Goal: Information Seeking & Learning: Learn about a topic

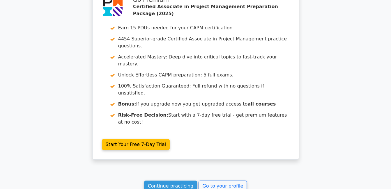
scroll to position [916, 0]
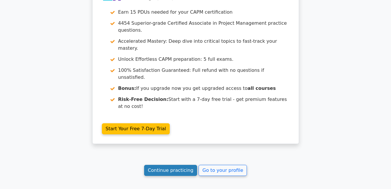
click at [182, 165] on link "Continue practicing" at bounding box center [170, 170] width 53 height 11
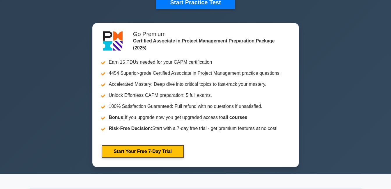
scroll to position [320, 0]
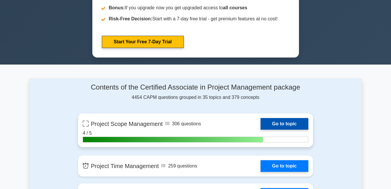
click at [273, 125] on link "Go to topic" at bounding box center [284, 124] width 48 height 12
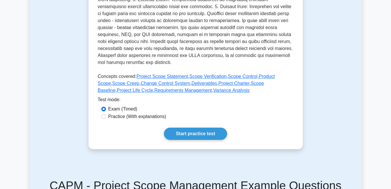
scroll to position [262, 0]
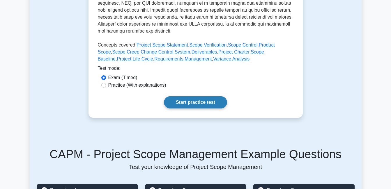
click at [196, 108] on link "Start practice test" at bounding box center [195, 102] width 63 height 12
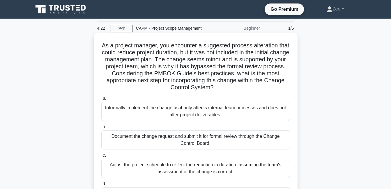
scroll to position [29, 0]
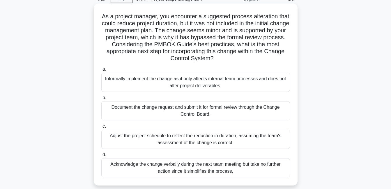
click at [241, 112] on div "Document the change request and submit it for formal review through the Change …" at bounding box center [195, 110] width 189 height 19
click at [101, 100] on input "b. Document the change request and submit it for formal review through the Chan…" at bounding box center [101, 98] width 0 height 4
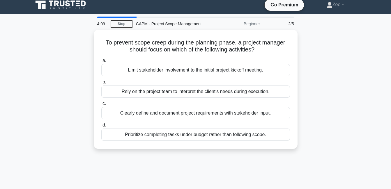
scroll to position [0, 0]
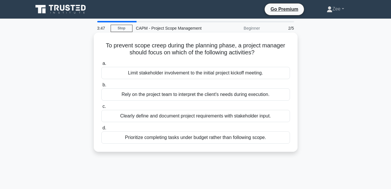
click at [142, 116] on div "Clearly define and document project requirements with stakeholder input." at bounding box center [195, 116] width 189 height 12
click at [101, 109] on input "c. Clearly define and document project requirements with stakeholder input." at bounding box center [101, 107] width 0 height 4
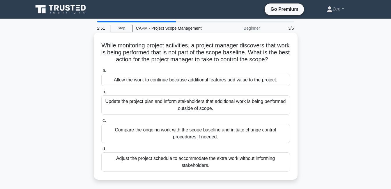
click at [174, 112] on div "Update the project plan and inform stakeholders that additional work is being p…" at bounding box center [195, 104] width 189 height 19
click at [101, 94] on input "b. Update the project plan and inform stakeholders that additional work is bein…" at bounding box center [101, 92] width 0 height 4
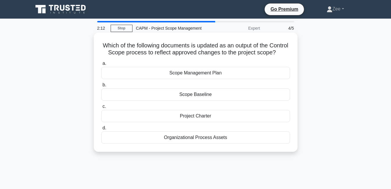
click at [220, 79] on div "Scope Management Plan" at bounding box center [195, 73] width 189 height 12
click at [101, 65] on input "a. Scope Management Plan" at bounding box center [101, 64] width 0 height 4
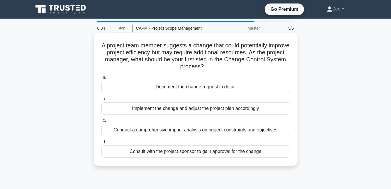
click at [213, 92] on div "Document the change request in detail" at bounding box center [195, 87] width 189 height 12
click at [101, 79] on input "a. Document the change request in detail" at bounding box center [101, 78] width 0 height 4
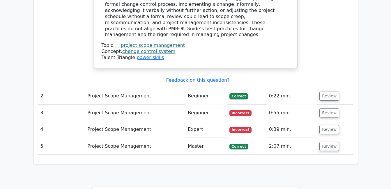
scroll to position [786, 0]
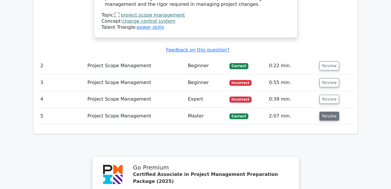
click at [329, 112] on button "Review" at bounding box center [329, 116] width 20 height 9
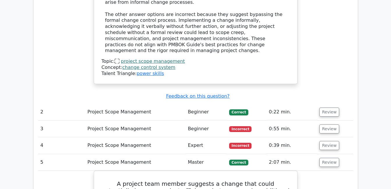
scroll to position [728, 0]
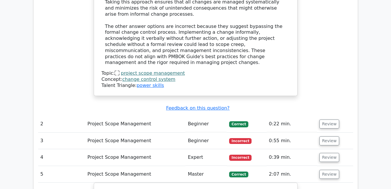
click at [237, 149] on td "Incorrect" at bounding box center [247, 157] width 40 height 17
click at [334, 153] on button "Review" at bounding box center [329, 157] width 20 height 9
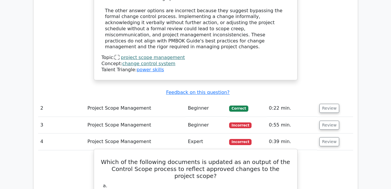
scroll to position [757, 0]
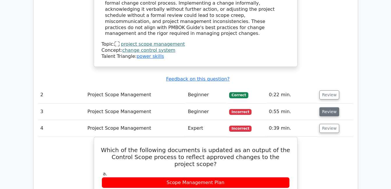
click at [325, 107] on button "Review" at bounding box center [329, 111] width 20 height 9
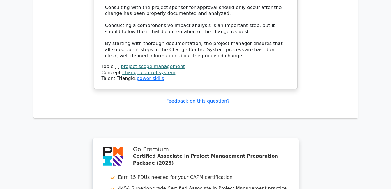
scroll to position [1832, 0]
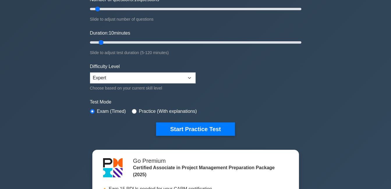
scroll to position [87, 0]
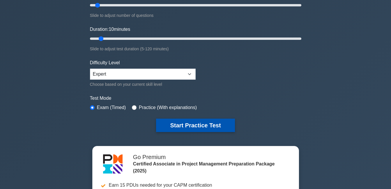
drag, startPoint x: 192, startPoint y: 122, endPoint x: 189, endPoint y: 126, distance: 5.2
click at [189, 126] on button "Start Practice Test" at bounding box center [195, 125] width 79 height 13
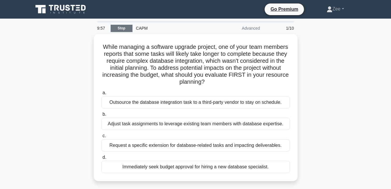
click at [123, 26] on link "Stop" at bounding box center [122, 28] width 22 height 7
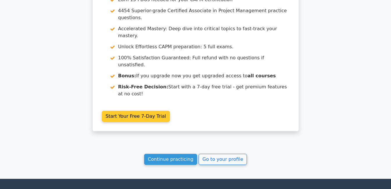
scroll to position [549, 0]
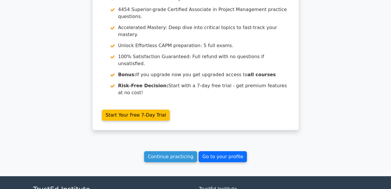
click at [213, 151] on link "Go to your profile" at bounding box center [222, 156] width 48 height 11
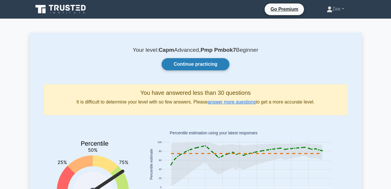
click at [207, 68] on link "Continue practicing" at bounding box center [196, 64] width 68 height 12
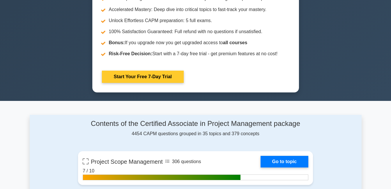
scroll to position [349, 0]
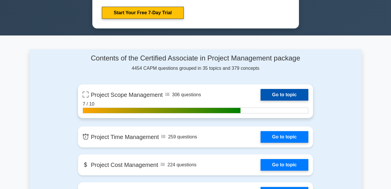
click at [282, 90] on link "Go to topic" at bounding box center [284, 95] width 48 height 12
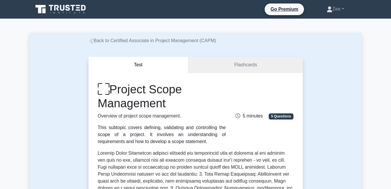
drag, startPoint x: 251, startPoint y: 113, endPoint x: 260, endPoint y: 113, distance: 8.7
click at [251, 114] on span "5 minutes" at bounding box center [248, 116] width 27 height 5
click at [282, 115] on div "5 minutes 5 Questions" at bounding box center [263, 114] width 68 height 12
click at [283, 116] on span "5 Questions" at bounding box center [281, 117] width 24 height 6
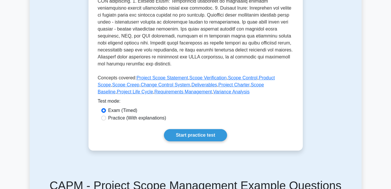
scroll to position [262, 0]
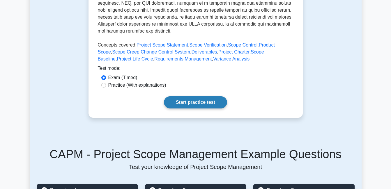
click at [202, 107] on link "Start practice test" at bounding box center [195, 102] width 63 height 12
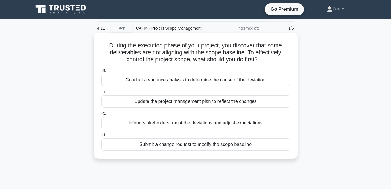
click at [270, 82] on div "Conduct a variance analysis to determine the cause of the deviation" at bounding box center [195, 80] width 189 height 12
click at [101, 72] on input "a. Conduct a variance analysis to determine the cause of the deviation" at bounding box center [101, 71] width 0 height 4
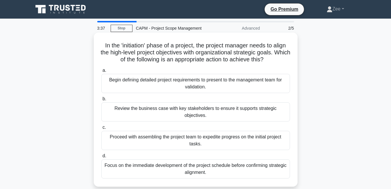
drag, startPoint x: 118, startPoint y: 73, endPoint x: 121, endPoint y: 74, distance: 3.3
drag, startPoint x: 121, startPoint y: 74, endPoint x: 251, endPoint y: 68, distance: 130.5
click at [251, 68] on div "In the 'initiation' phase of a project, the project manager needs to align the …" at bounding box center [195, 110] width 199 height 150
click at [173, 109] on div "Review the business case with key stakeholders to ensure it supports strategic …" at bounding box center [195, 111] width 189 height 19
click at [101, 101] on input "b. Review the business case with key stakeholders to ensure it supports strateg…" at bounding box center [101, 99] width 0 height 4
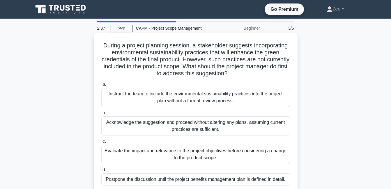
click at [258, 159] on div "Evaluate the impact and relevance to the project objectives before considering …" at bounding box center [195, 154] width 189 height 19
click at [101, 143] on input "c. Evaluate the impact and relevance to the project objectives before consideri…" at bounding box center [101, 142] width 0 height 4
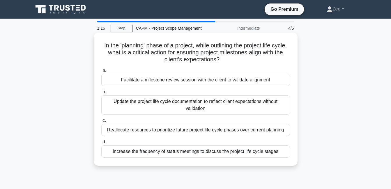
click at [163, 81] on div "Facilitate a milestone review session with the client to validate alignment" at bounding box center [195, 80] width 189 height 12
click at [101, 72] on input "a. Facilitate a milestone review session with the client to validate alignment" at bounding box center [101, 71] width 0 height 4
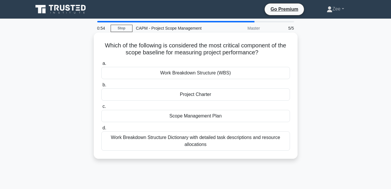
click at [187, 143] on div "Work Breakdown Structure Dictionary with detailed task descriptions and resourc…" at bounding box center [195, 141] width 189 height 19
click at [101, 130] on input "d. Work Breakdown Structure Dictionary with detailed task descriptions and reso…" at bounding box center [101, 128] width 0 height 4
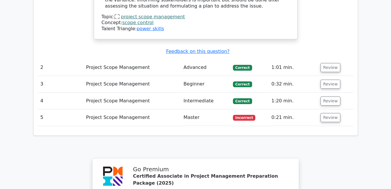
scroll to position [728, 0]
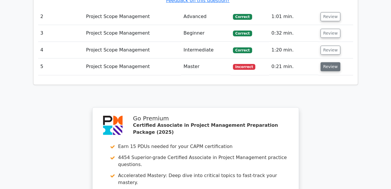
click at [328, 62] on button "Review" at bounding box center [330, 66] width 20 height 9
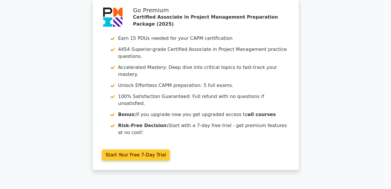
scroll to position [1250, 0]
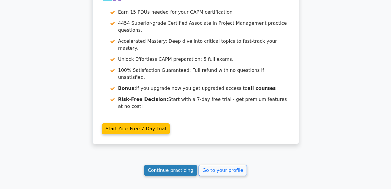
click at [157, 165] on link "Continue practicing" at bounding box center [170, 170] width 53 height 11
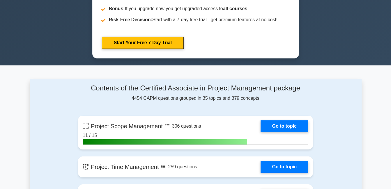
scroll to position [378, 0]
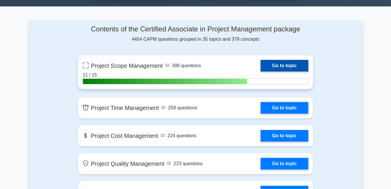
click at [260, 65] on link "Go to topic" at bounding box center [284, 66] width 48 height 12
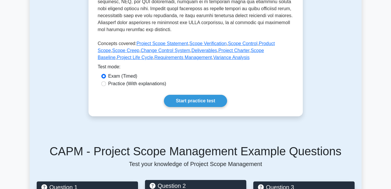
scroll to position [262, 0]
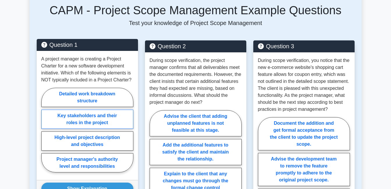
scroll to position [407, 0]
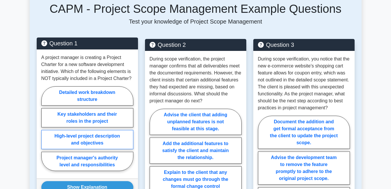
click at [52, 141] on label "High-level project description and objectives" at bounding box center [87, 139] width 92 height 19
click at [45, 132] on input "High-level project description and objectives" at bounding box center [43, 131] width 4 height 4
radio input "true"
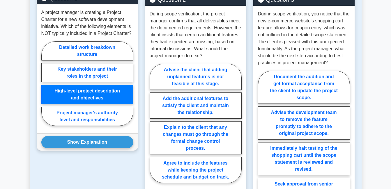
scroll to position [466, 0]
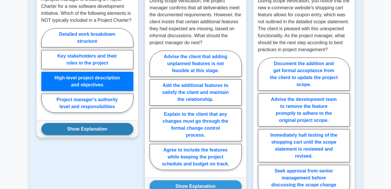
click at [83, 130] on button "Show Explanation" at bounding box center [87, 129] width 92 height 12
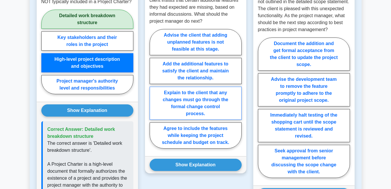
scroll to position [495, 0]
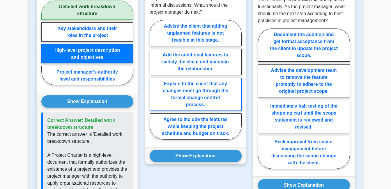
click at [199, 102] on label "Explain to the client that any changes must go through the formal change contro…" at bounding box center [196, 94] width 92 height 33
click at [153, 84] on input "Explain to the client that any changes must go through the formal change contro…" at bounding box center [152, 82] width 4 height 4
radio input "true"
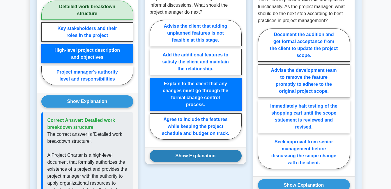
click at [180, 156] on button "Show Explanation" at bounding box center [196, 156] width 92 height 12
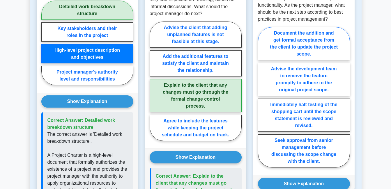
click at [285, 60] on label "Document the addition and get formal acceptance from the client to update the p…" at bounding box center [304, 43] width 92 height 33
click at [262, 97] on input "Document the addition and get formal acceptance from the client to update the p…" at bounding box center [260, 99] width 4 height 4
radio input "true"
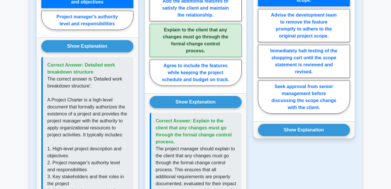
scroll to position [553, 0]
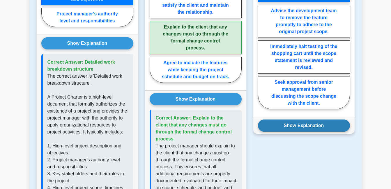
click at [308, 132] on button "Show Explanation" at bounding box center [304, 126] width 92 height 12
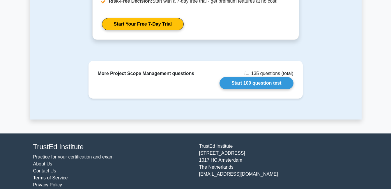
scroll to position [1135, 0]
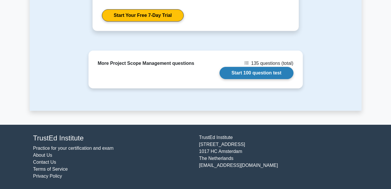
click at [261, 75] on link "Start 100 question test" at bounding box center [256, 73] width 74 height 12
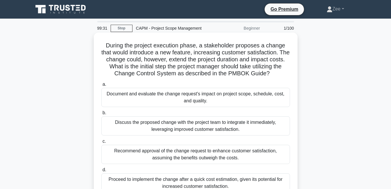
scroll to position [29, 0]
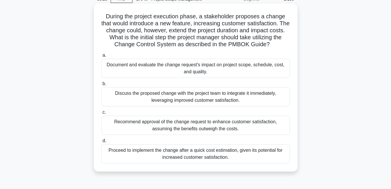
click at [143, 74] on div "Document and evaluate the change request's impact on project scope, schedule, c…" at bounding box center [195, 68] width 189 height 19
click at [101, 57] on input "a. Document and evaluate the change request's impact on project scope, schedule…" at bounding box center [101, 56] width 0 height 4
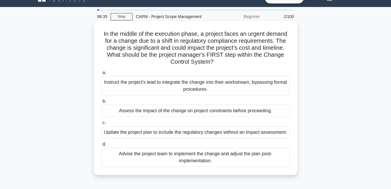
scroll to position [0, 0]
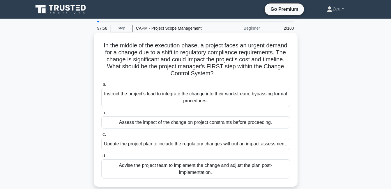
click at [172, 123] on div "Assess the impact of the change on project constraints before proceeding." at bounding box center [195, 122] width 189 height 12
click at [101, 115] on input "b. Assess the impact of the change on project constraints before proceeding." at bounding box center [101, 113] width 0 height 4
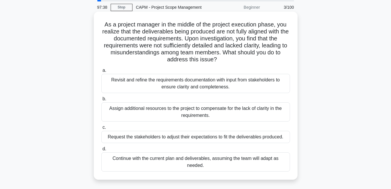
scroll to position [29, 0]
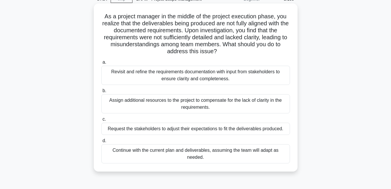
click at [230, 76] on div "Revisit and refine the requirements documentation with input from stakeholders …" at bounding box center [195, 75] width 189 height 19
click at [101, 64] on input "a. Revisit and refine the requirements documentation with input from stakeholde…" at bounding box center [101, 63] width 0 height 4
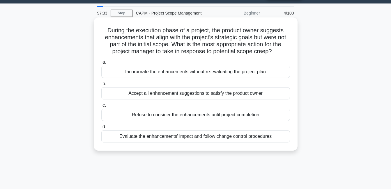
scroll to position [0, 0]
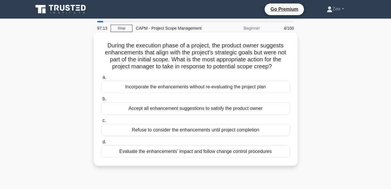
click at [142, 155] on div "Evaluate the enhancements' impact and follow change control procedures" at bounding box center [195, 152] width 189 height 12
click at [101, 144] on input "d. Evaluate the enhancements' impact and follow change control procedures" at bounding box center [101, 142] width 0 height 4
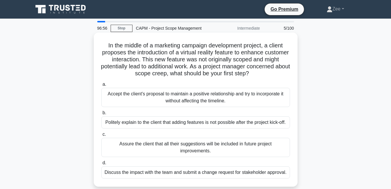
scroll to position [29, 0]
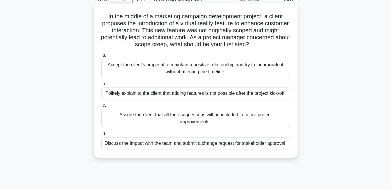
click at [114, 145] on div "Discuss the impact with the team and submit a change request for stakeholder ap…" at bounding box center [195, 143] width 189 height 12
click at [101, 136] on input "d. Discuss the impact with the team and submit a change request for stakeholder…" at bounding box center [101, 134] width 0 height 4
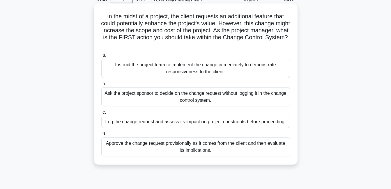
click at [201, 126] on div "Log the change request and assess its impact on project constraints before proc…" at bounding box center [195, 122] width 189 height 12
click at [101, 114] on input "c. Log the change request and assess its impact on project constraints before p…" at bounding box center [101, 113] width 0 height 4
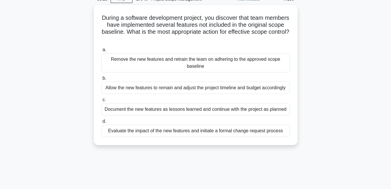
scroll to position [0, 0]
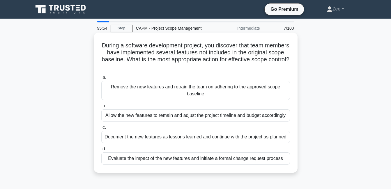
click at [280, 159] on div "Evaluate the impact of the new features and initiate a formal change request pr…" at bounding box center [195, 159] width 189 height 12
click at [101, 151] on input "d. Evaluate the impact of the new features and initiate a formal change request…" at bounding box center [101, 149] width 0 height 4
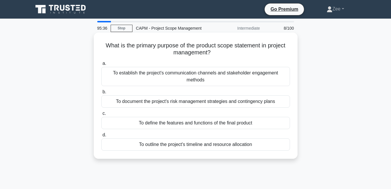
click at [172, 124] on div "To define the features and functions of the final product" at bounding box center [195, 123] width 189 height 12
drag, startPoint x: 172, startPoint y: 124, endPoint x: 192, endPoint y: 123, distance: 20.7
click at [192, 123] on div "To define the features and functions of the final product" at bounding box center [195, 123] width 189 height 12
click at [101, 116] on input "c. To define the features and functions of the final product" at bounding box center [101, 114] width 0 height 4
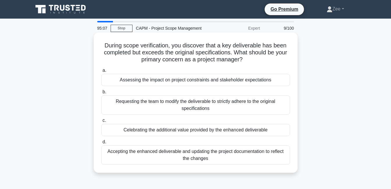
click at [160, 163] on div "Accepting the enhanced deliverable and updating the project documentation to re…" at bounding box center [195, 155] width 189 height 19
click at [101, 144] on input "d. Accepting the enhanced deliverable and updating the project documentation to…" at bounding box center [101, 142] width 0 height 4
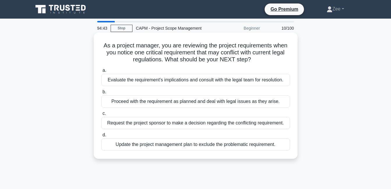
click at [150, 83] on div "Evaluate the requirement's implications and consult with the legal team for res…" at bounding box center [195, 80] width 189 height 12
click at [101, 72] on input "a. Evaluate the requirement's implications and consult with the legal team for …" at bounding box center [101, 71] width 0 height 4
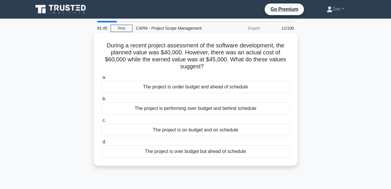
click at [177, 155] on div "The project is over budget but ahead of schedule" at bounding box center [195, 152] width 189 height 12
click at [101, 144] on input "d. The project is over budget but ahead of schedule" at bounding box center [101, 142] width 0 height 4
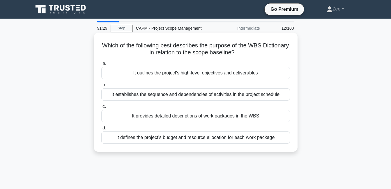
click at [191, 117] on div "It provides detailed descriptions of work packages in the WBS" at bounding box center [195, 116] width 189 height 12
click at [101, 109] on input "c. It provides detailed descriptions of work packages in the WBS" at bounding box center [101, 107] width 0 height 4
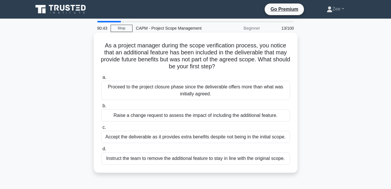
click at [190, 116] on div "Raise a change request to assess the impact of including the additional feature." at bounding box center [195, 115] width 189 height 12
click at [101, 108] on input "b. Raise a change request to assess the impact of including the additional feat…" at bounding box center [101, 106] width 0 height 4
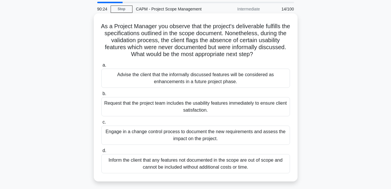
scroll to position [29, 0]
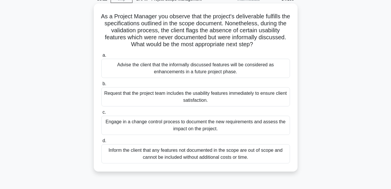
click at [197, 130] on div "Engage in a change control process to document the new requirements and assess …" at bounding box center [195, 125] width 189 height 19
click at [101, 114] on input "c. Engage in a change control process to document the new requirements and asse…" at bounding box center [101, 113] width 0 height 4
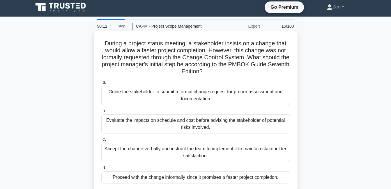
scroll to position [0, 0]
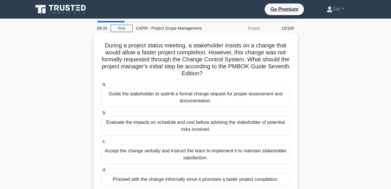
click at [143, 104] on div "Guide the stakeholder to submit a formal change request for proper assessment a…" at bounding box center [195, 97] width 189 height 19
click at [101, 86] on input "a. Guide the stakeholder to submit a formal change request for proper assessmen…" at bounding box center [101, 85] width 0 height 4
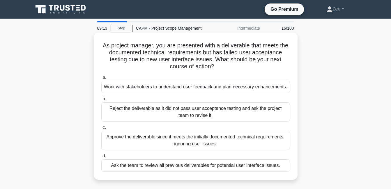
click at [221, 86] on div "Work with stakeholders to understand user feedback and plan necessary enhanceme…" at bounding box center [195, 87] width 189 height 12
click at [101, 79] on input "a. Work with stakeholders to understand user feedback and plan necessary enhanc…" at bounding box center [101, 78] width 0 height 4
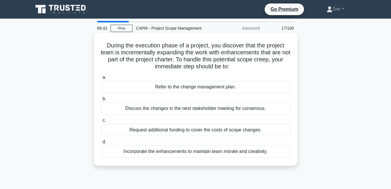
click at [177, 111] on div "Discuss the changes in the next stakeholder meeting for consensus." at bounding box center [195, 108] width 189 height 12
click at [101, 101] on input "b. Discuss the changes in the next stakeholder meeting for consensus." at bounding box center [101, 99] width 0 height 4
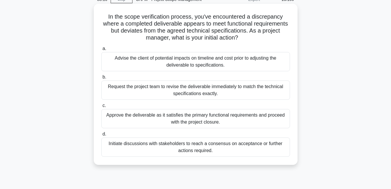
scroll to position [29, 0]
click at [184, 146] on div "Initiate discussions with stakeholders to reach a consensus on acceptance or fu…" at bounding box center [195, 146] width 189 height 19
click at [101, 136] on input "d. Initiate discussions with stakeholders to reach a consensus on acceptance or…" at bounding box center [101, 134] width 0 height 4
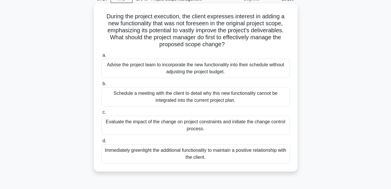
click at [181, 128] on div "Evaluate the impact of the change on project constraints and initiate the chang…" at bounding box center [195, 125] width 189 height 19
click at [101, 114] on input "c. Evaluate the impact of the change on project constraints and initiate the ch…" at bounding box center [101, 113] width 0 height 4
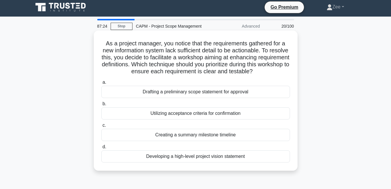
scroll to position [0, 0]
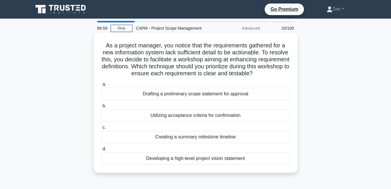
click at [130, 120] on div "Utilizing acceptance criteria for confirmation" at bounding box center [195, 115] width 189 height 12
click at [101, 108] on input "b. Utilizing acceptance criteria for confirmation" at bounding box center [101, 106] width 0 height 4
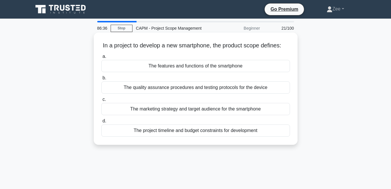
click at [219, 72] on div "The features and functions of the smartphone" at bounding box center [195, 66] width 189 height 12
click at [101, 58] on input "a. The features and functions of the smartphone" at bounding box center [101, 57] width 0 height 4
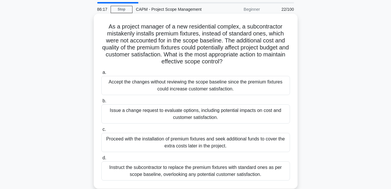
scroll to position [29, 0]
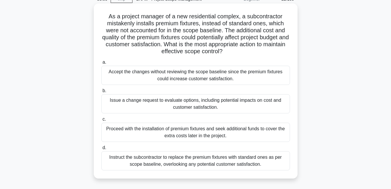
click at [158, 111] on div "Issue a change request to evaluate options, including potential impacts on cost…" at bounding box center [195, 103] width 189 height 19
click at [101, 93] on input "b. Issue a change request to evaluate options, including potential impacts on c…" at bounding box center [101, 91] width 0 height 4
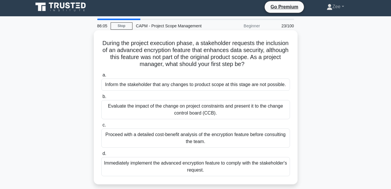
scroll to position [0, 0]
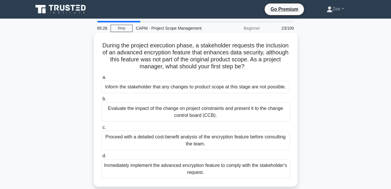
click at [151, 114] on div "Evaluate the impact of the change on project constraints and present it to the …" at bounding box center [195, 111] width 189 height 19
click at [101, 101] on input "b. Evaluate the impact of the change on project constraints and present it to t…" at bounding box center [101, 99] width 0 height 4
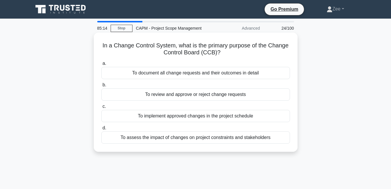
click at [176, 97] on div "To review and approve or reject change requests" at bounding box center [195, 94] width 189 height 12
click at [101, 87] on input "b. To review and approve or reject change requests" at bounding box center [101, 85] width 0 height 4
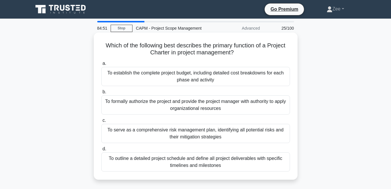
click at [163, 103] on div "To formally authorize the project and provide the project manager with authorit…" at bounding box center [195, 104] width 189 height 19
click at [101, 94] on input "b. To formally authorize the project and provide the project manager with autho…" at bounding box center [101, 92] width 0 height 4
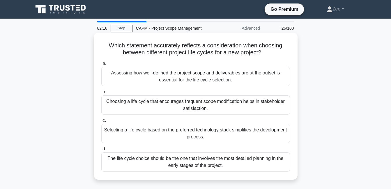
click at [189, 78] on div "Assessing how well-defined the project scope and deliverables are at the outset…" at bounding box center [195, 76] width 189 height 19
click at [101, 65] on input "a. Assessing how well-defined the project scope and deliverables are at the out…" at bounding box center [101, 64] width 0 height 4
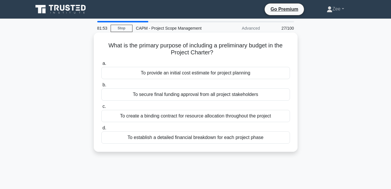
click at [232, 75] on div "To provide an initial cost estimate for project planning" at bounding box center [195, 73] width 189 height 12
click at [101, 65] on input "a. To provide an initial cost estimate for project planning" at bounding box center [101, 64] width 0 height 4
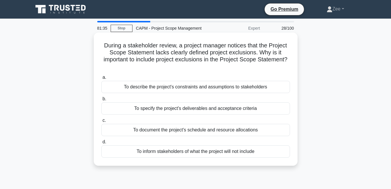
click at [198, 152] on div "To inform stakeholders of what the project will not include" at bounding box center [195, 152] width 189 height 12
click at [101, 144] on input "d. To inform stakeholders of what the project will not include" at bounding box center [101, 142] width 0 height 4
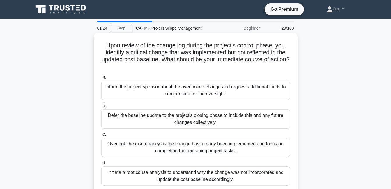
scroll to position [29, 0]
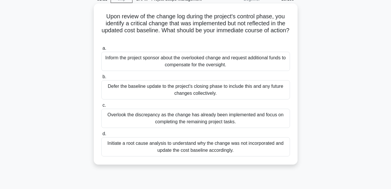
click at [260, 152] on div "Initiate a root cause analysis to understand why the change was not incorporate…" at bounding box center [195, 146] width 189 height 19
click at [101, 136] on input "d. Initiate a root cause analysis to understand why the change was not incorpor…" at bounding box center [101, 134] width 0 height 4
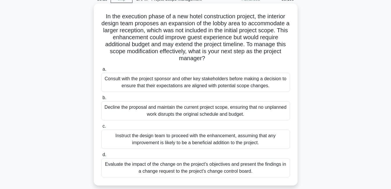
click at [219, 171] on div "Evaluate the impact of the change on the project's objectives and present the f…" at bounding box center [195, 167] width 189 height 19
click at [101, 157] on input "d. Evaluate the impact of the change on the project's objectives and present th…" at bounding box center [101, 155] width 0 height 4
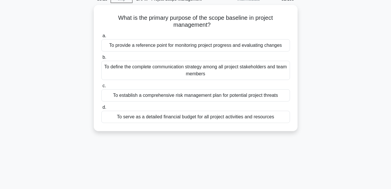
scroll to position [0, 0]
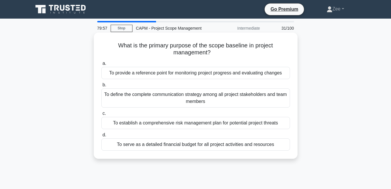
click at [156, 75] on div "To provide a reference point for monitoring project progress and evaluating cha…" at bounding box center [195, 73] width 189 height 12
click at [101, 65] on input "a. To provide a reference point for monitoring project progress and evaluating …" at bounding box center [101, 64] width 0 height 4
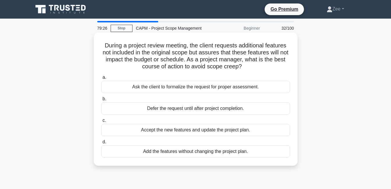
click at [145, 90] on div "Ask the client to formalize the request for proper assessment." at bounding box center [195, 87] width 189 height 12
click at [101, 79] on input "a. Ask the client to formalize the request for proper assessment." at bounding box center [101, 78] width 0 height 4
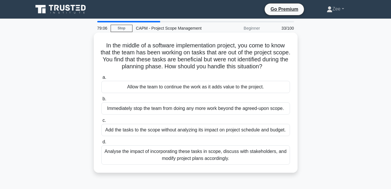
click at [211, 156] on div "Analyse the impact of incorporating these tasks in scope, discuss with stakehol…" at bounding box center [195, 155] width 189 height 19
click at [101, 144] on input "d. Analyse the impact of incorporating these tasks in scope, discuss with stake…" at bounding box center [101, 142] width 0 height 4
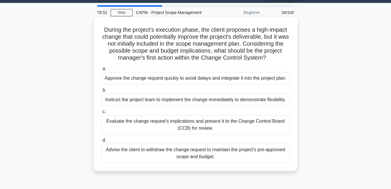
scroll to position [29, 0]
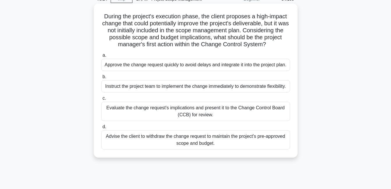
click at [166, 121] on div "Evaluate the change request's implications and present it to the Change Control…" at bounding box center [195, 111] width 189 height 19
click at [101, 100] on input "c. Evaluate the change request's implications and present it to the Change Cont…" at bounding box center [101, 99] width 0 height 4
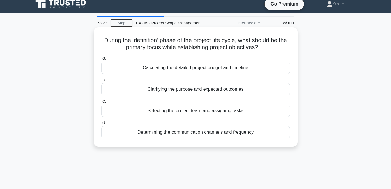
scroll to position [0, 0]
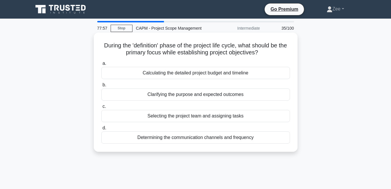
click at [231, 94] on div "Clarifying the purpose and expected outcomes" at bounding box center [195, 94] width 189 height 12
click at [101, 87] on input "b. Clarifying the purpose and expected outcomes" at bounding box center [101, 85] width 0 height 4
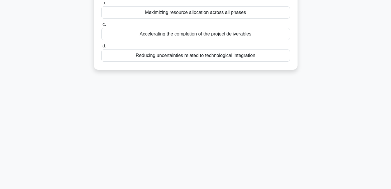
scroll to position [9, 0]
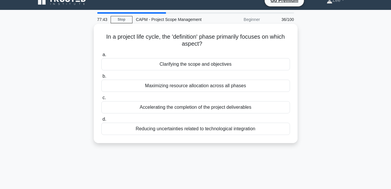
drag, startPoint x: 155, startPoint y: 133, endPoint x: 154, endPoint y: 137, distance: 3.9
click at [154, 137] on div "In a project life cycle, the 'definition' phase primarily focuses on which aspe…" at bounding box center [195, 83] width 199 height 115
drag, startPoint x: 154, startPoint y: 137, endPoint x: 172, endPoint y: 61, distance: 77.8
click at [172, 61] on div "Clarifying the scope and objectives" at bounding box center [195, 64] width 189 height 12
click at [101, 57] on input "a. Clarifying the scope and objectives" at bounding box center [101, 55] width 0 height 4
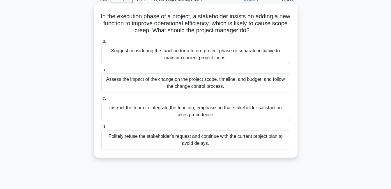
scroll to position [0, 0]
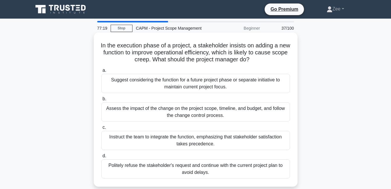
click at [228, 112] on div "Assess the impact of the change on the project scope, timeline, and budget, and…" at bounding box center [195, 111] width 189 height 19
click at [101, 101] on input "b. Assess the impact of the change on the project scope, timeline, and budget, …" at bounding box center [101, 99] width 0 height 4
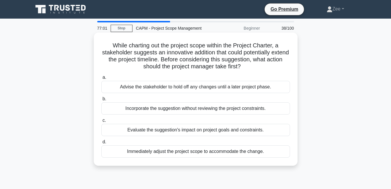
click at [141, 134] on div "Evaluate the suggestion's impact on project goals and constraints." at bounding box center [195, 130] width 189 height 12
click at [101, 123] on input "c. Evaluate the suggestion's impact on project goals and constraints." at bounding box center [101, 121] width 0 height 4
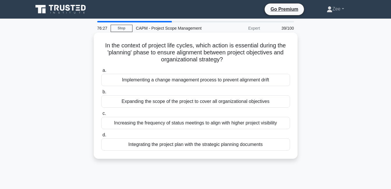
click at [188, 148] on div "Integrating the project plan with the strategic planning documents" at bounding box center [195, 145] width 189 height 12
click at [101, 137] on input "d. Integrating the project plan with the strategic planning documents" at bounding box center [101, 135] width 0 height 4
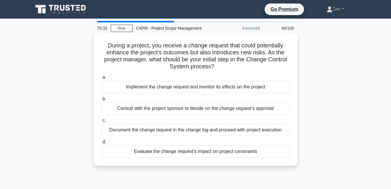
click at [183, 153] on div "Evaluate the change request's impact on project constraints" at bounding box center [195, 152] width 189 height 12
click at [101, 144] on input "d. Evaluate the change request's impact on project constraints" at bounding box center [101, 142] width 0 height 4
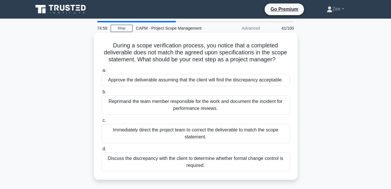
click at [114, 162] on div "Discuss the discrepancy with the client to determine whether formal change cont…" at bounding box center [195, 162] width 189 height 19
click at [101, 151] on input "d. Discuss the discrepancy with the client to determine whether formal change c…" at bounding box center [101, 149] width 0 height 4
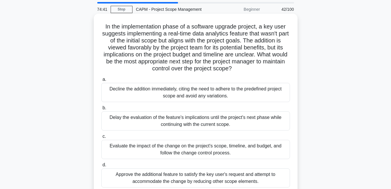
scroll to position [29, 0]
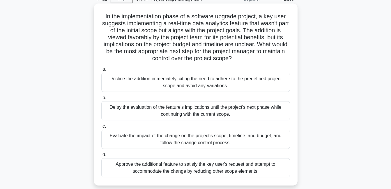
click at [135, 144] on div "Evaluate the impact of the change on the project's scope, timeline, and budget,…" at bounding box center [195, 139] width 189 height 19
click at [101, 128] on input "c. Evaluate the impact of the change on the project's scope, timeline, and budg…" at bounding box center [101, 127] width 0 height 4
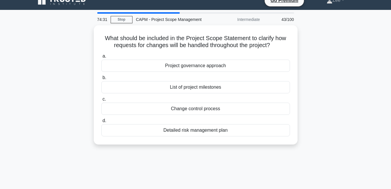
scroll to position [0, 0]
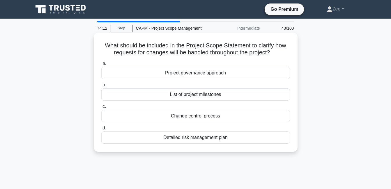
click at [199, 120] on div "Change control process" at bounding box center [195, 116] width 189 height 12
click at [101, 109] on input "c. Change control process" at bounding box center [101, 107] width 0 height 4
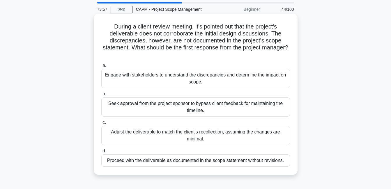
scroll to position [29, 0]
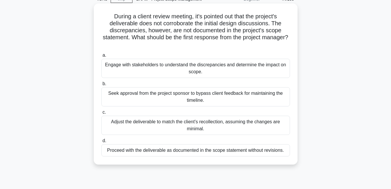
click at [142, 67] on div "Engage with stakeholders to understand the discrepancies and determine the impa…" at bounding box center [195, 68] width 189 height 19
click at [101, 57] on input "a. Engage with stakeholders to understand the discrepancies and determine the i…" at bounding box center [101, 56] width 0 height 4
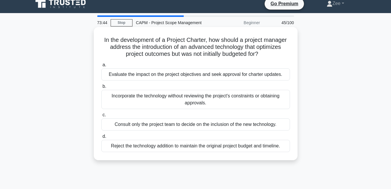
scroll to position [0, 0]
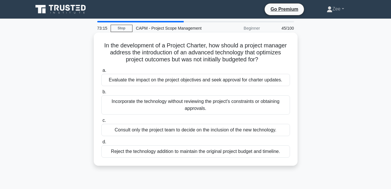
click at [212, 81] on div "Evaluate the impact on the project objectives and seek approval for charter upd…" at bounding box center [195, 80] width 189 height 12
click at [101, 72] on input "a. Evaluate the impact on the project objectives and seek approval for charter …" at bounding box center [101, 71] width 0 height 4
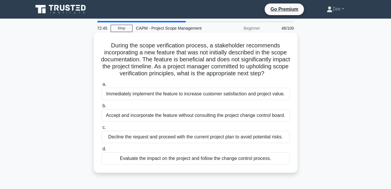
click at [167, 165] on div "Evaluate the impact on the project and follow the change control process." at bounding box center [195, 159] width 189 height 12
click at [101, 151] on input "d. Evaluate the impact on the project and follow the change control process." at bounding box center [101, 149] width 0 height 4
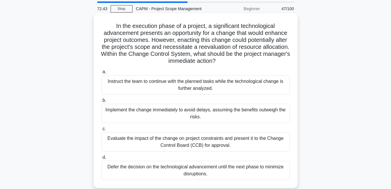
scroll to position [29, 0]
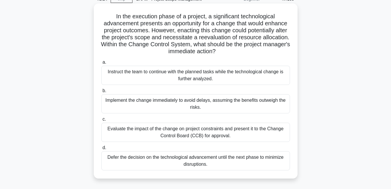
click at [277, 137] on div "Evaluate the impact of the change on project constraints and present it to the …" at bounding box center [195, 132] width 189 height 19
click at [101, 121] on input "c. Evaluate the impact of the change on project constraints and present it to t…" at bounding box center [101, 120] width 0 height 4
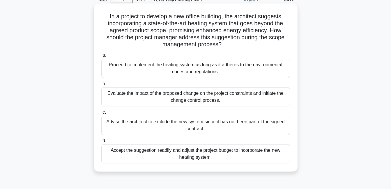
click at [157, 99] on div "Evaluate the impact of the proposed change on the project constraints and initi…" at bounding box center [195, 96] width 189 height 19
click at [101, 86] on input "b. Evaluate the impact of the proposed change on the project constraints and in…" at bounding box center [101, 84] width 0 height 4
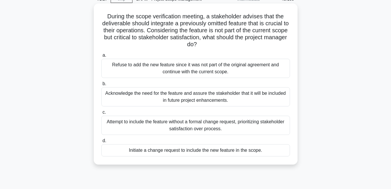
click at [143, 154] on div "Initiate a change request to include the new feature in the scope." at bounding box center [195, 150] width 189 height 12
click at [101, 143] on input "d. Initiate a change request to include the new feature in the scope." at bounding box center [101, 141] width 0 height 4
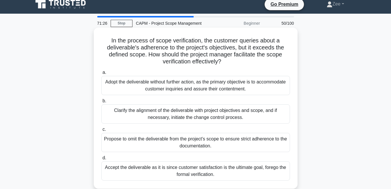
scroll to position [0, 0]
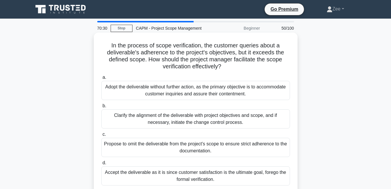
click at [186, 125] on div "Clarify the alignment of the deliverable with project objectives and scope, and…" at bounding box center [195, 118] width 189 height 19
click at [101, 108] on input "b. Clarify the alignment of the deliverable with project objectives and scope, …" at bounding box center [101, 106] width 0 height 4
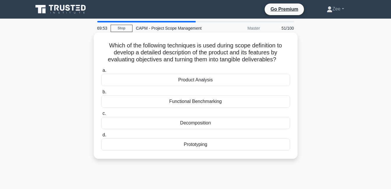
click at [164, 123] on div "Decomposition" at bounding box center [195, 123] width 189 height 12
click at [101, 116] on input "c. Decomposition" at bounding box center [101, 114] width 0 height 4
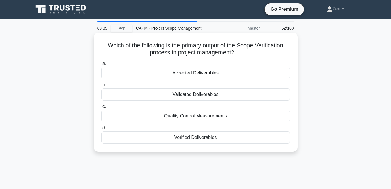
click at [200, 72] on div "Accepted Deliverables" at bounding box center [195, 73] width 189 height 12
click at [101, 65] on input "a. Accepted Deliverables" at bounding box center [101, 64] width 0 height 4
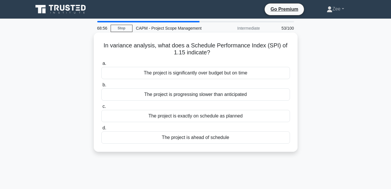
click at [219, 141] on div "The project is ahead of schedule" at bounding box center [195, 138] width 189 height 12
drag, startPoint x: 219, startPoint y: 141, endPoint x: 187, endPoint y: 137, distance: 32.5
click at [187, 137] on div "The project is ahead of schedule" at bounding box center [195, 138] width 189 height 12
click at [101, 130] on input "d. The project is ahead of schedule" at bounding box center [101, 128] width 0 height 4
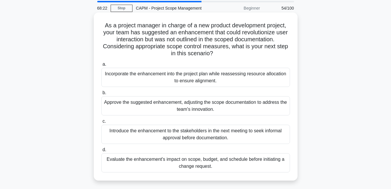
scroll to position [29, 0]
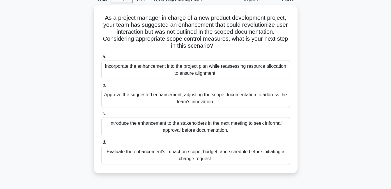
click at [134, 159] on div "Evaluate the enhancement's impact on scope, budget, and schedule before initiat…" at bounding box center [195, 155] width 189 height 19
click at [101, 144] on input "d. Evaluate the enhancement's impact on scope, budget, and schedule before init…" at bounding box center [101, 143] width 0 height 4
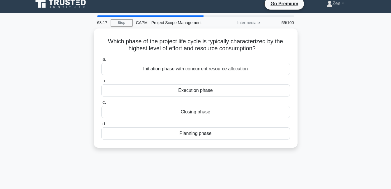
scroll to position [0, 0]
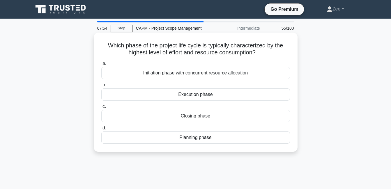
click at [187, 94] on div "Execution phase" at bounding box center [195, 94] width 189 height 12
click at [101, 87] on input "b. Execution phase" at bounding box center [101, 85] width 0 height 4
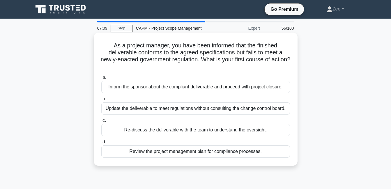
click at [174, 152] on div "Review the project management plan for compliance processes." at bounding box center [195, 152] width 189 height 12
click at [101, 144] on input "d. Review the project management plan for compliance processes." at bounding box center [101, 142] width 0 height 4
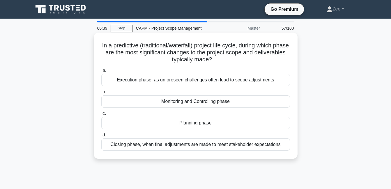
click at [195, 124] on div "Planning phase" at bounding box center [195, 123] width 189 height 12
click at [101, 116] on input "c. Planning phase" at bounding box center [101, 114] width 0 height 4
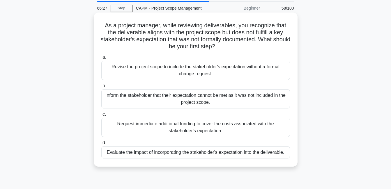
scroll to position [29, 0]
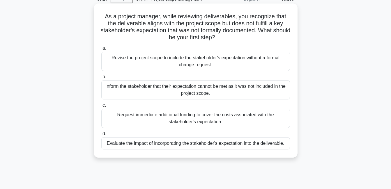
drag, startPoint x: 173, startPoint y: 146, endPoint x: 174, endPoint y: 149, distance: 3.0
click at [174, 149] on div "Evaluate the impact of incorporating the stakeholder's expectation into the del…" at bounding box center [195, 143] width 189 height 12
drag, startPoint x: 174, startPoint y: 149, endPoint x: 138, endPoint y: 145, distance: 36.1
click at [138, 145] on div "Evaluate the impact of incorporating the stakeholder's expectation into the del…" at bounding box center [195, 143] width 189 height 12
click at [101, 136] on input "d. Evaluate the impact of incorporating the stakeholder's expectation into the …" at bounding box center [101, 134] width 0 height 4
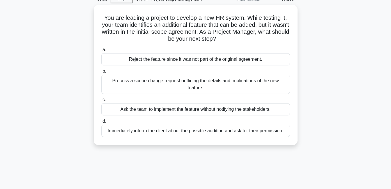
scroll to position [0, 0]
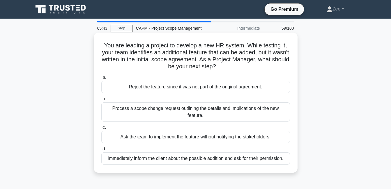
click at [138, 109] on div "Process a scope change request outlining the details and implications of the ne…" at bounding box center [195, 111] width 189 height 19
click at [101, 101] on input "b. Process a scope change request outlining the details and implications of the…" at bounding box center [101, 99] width 0 height 4
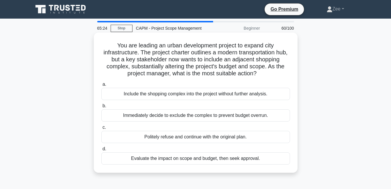
click at [135, 161] on div "Evaluate the impact on scope and budget, then seek approval." at bounding box center [195, 159] width 189 height 12
click at [101, 151] on input "d. Evaluate the impact on scope and budget, then seek approval." at bounding box center [101, 149] width 0 height 4
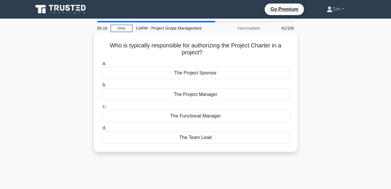
click at [191, 76] on div "The Project Sponsor" at bounding box center [195, 73] width 189 height 12
click at [101, 65] on input "a. The Project Sponsor" at bounding box center [101, 64] width 0 height 4
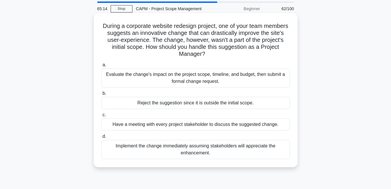
scroll to position [29, 0]
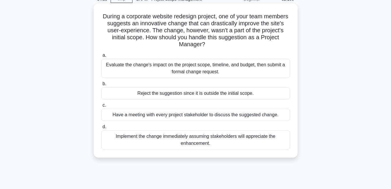
click at [177, 114] on div "Have a meeting with every project stakeholder to discuss the suggested change." at bounding box center [195, 115] width 189 height 12
click at [101, 107] on input "c. Have a meeting with every project stakeholder to discuss the suggested chang…" at bounding box center [101, 106] width 0 height 4
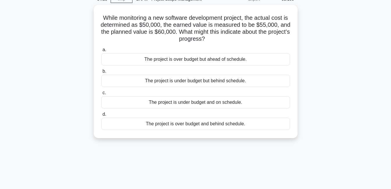
scroll to position [0, 0]
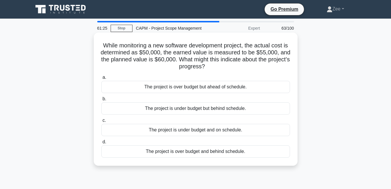
click at [185, 109] on div "The project is under budget but behind schedule." at bounding box center [195, 108] width 189 height 12
drag, startPoint x: 185, startPoint y: 109, endPoint x: 145, endPoint y: 111, distance: 39.7
click at [145, 111] on div "The project is under budget but behind schedule." at bounding box center [195, 108] width 189 height 12
click at [101, 101] on input "b. The project is under budget but behind schedule." at bounding box center [101, 99] width 0 height 4
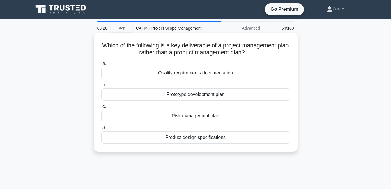
click at [180, 117] on div "Risk management plan" at bounding box center [195, 116] width 189 height 12
click at [101, 109] on input "c. Risk management plan" at bounding box center [101, 107] width 0 height 4
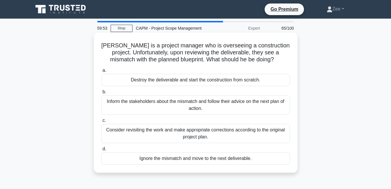
click at [214, 138] on div "Consider revisiting the work and make appropriate corrections according to the …" at bounding box center [195, 133] width 189 height 19
click at [101, 123] on input "c. Consider revisiting the work and make appropriate corrections according to t…" at bounding box center [101, 121] width 0 height 4
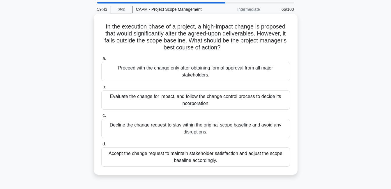
scroll to position [29, 0]
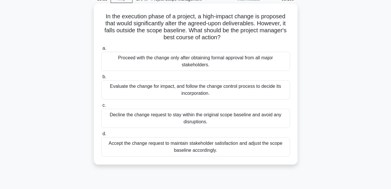
click at [183, 87] on div "Evaluate the change for impact, and follow the change control process to decide…" at bounding box center [195, 89] width 189 height 19
click at [101, 79] on input "b. Evaluate the change for impact, and follow the change control process to dec…" at bounding box center [101, 77] width 0 height 4
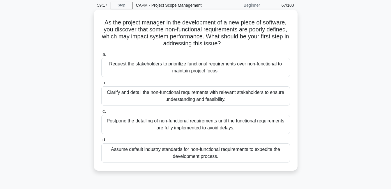
scroll to position [58, 0]
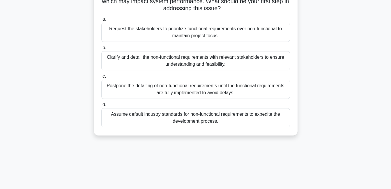
click at [170, 65] on div "Clarify and detail the non-functional requirements with relevant stakeholders t…" at bounding box center [195, 60] width 189 height 19
click at [101, 50] on input "b. Clarify and detail the non-functional requirements with relevant stakeholder…" at bounding box center [101, 48] width 0 height 4
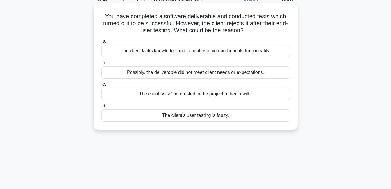
scroll to position [0, 0]
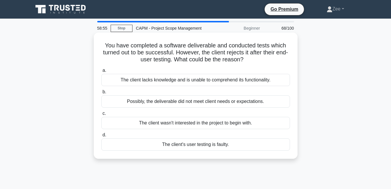
click at [196, 103] on div "Possibly, the deliverable did not meet client needs or expectations." at bounding box center [195, 101] width 189 height 12
click at [101, 94] on input "b. Possibly, the deliverable did not meet client needs or expectations." at bounding box center [101, 92] width 0 height 4
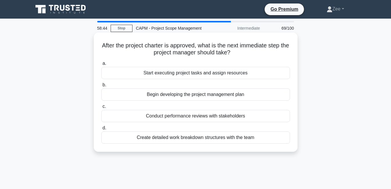
drag, startPoint x: 175, startPoint y: 129, endPoint x: 175, endPoint y: 132, distance: 2.9
click at [175, 132] on label "d. Create detailed work breakdown structures with the team" at bounding box center [195, 134] width 189 height 19
drag, startPoint x: 175, startPoint y: 132, endPoint x: 158, endPoint y: 95, distance: 40.5
click at [158, 95] on div "Begin developing the project management plan" at bounding box center [195, 94] width 189 height 12
click at [101, 87] on input "b. Begin developing the project management plan" at bounding box center [101, 85] width 0 height 4
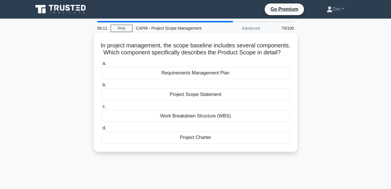
click at [187, 101] on div "Project Scope Statement" at bounding box center [195, 94] width 189 height 12
click at [101, 87] on input "b. Project Scope Statement" at bounding box center [101, 85] width 0 height 4
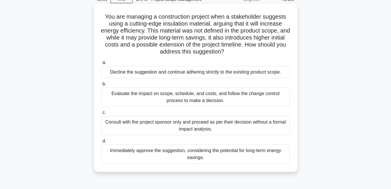
scroll to position [29, 0]
click at [173, 97] on div "Evaluate the impact on scope, schedule, and costs, and follow the change contro…" at bounding box center [195, 96] width 189 height 19
click at [101, 86] on input "b. Evaluate the impact on scope, schedule, and costs, and follow the change con…" at bounding box center [101, 84] width 0 height 4
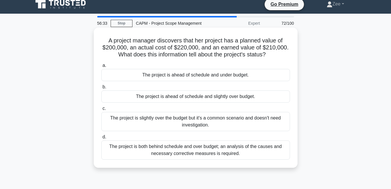
scroll to position [0, 0]
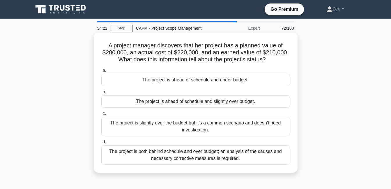
click at [202, 101] on div "The project is ahead of schedule and slightly over budget." at bounding box center [195, 101] width 189 height 12
click at [101, 94] on input "b. The project is ahead of schedule and slightly over budget." at bounding box center [101, 92] width 0 height 4
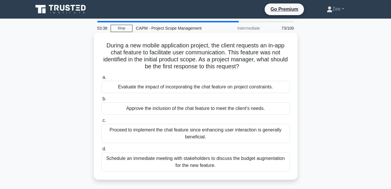
click at [179, 90] on div "Evaluate the impact of incorporating the chat feature on project constraints." at bounding box center [195, 87] width 189 height 12
click at [101, 79] on input "a. Evaluate the impact of incorporating the chat feature on project constraints." at bounding box center [101, 78] width 0 height 4
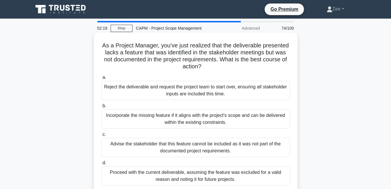
click at [117, 122] on div "Incorporate the missing feature if it aligns with the project's scope and can b…" at bounding box center [195, 118] width 189 height 19
click at [101, 108] on input "b. Incorporate the missing feature if it aligns with the project's scope and ca…" at bounding box center [101, 106] width 0 height 4
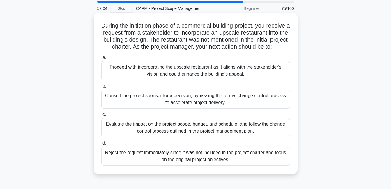
scroll to position [29, 0]
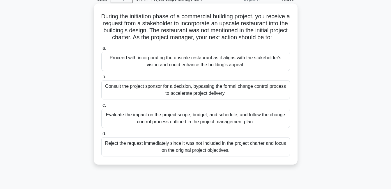
click at [178, 128] on div "Evaluate the impact on the project scope, budget, and schedule, and follow the …" at bounding box center [195, 118] width 189 height 19
click at [101, 107] on input "c. Evaluate the impact on the project scope, budget, and schedule, and follow t…" at bounding box center [101, 106] width 0 height 4
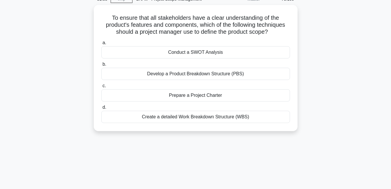
scroll to position [0, 0]
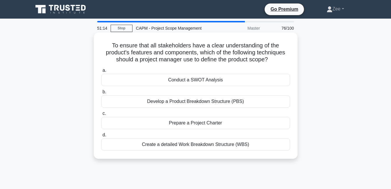
click at [186, 143] on div "Create a detailed Work Breakdown Structure (WBS)" at bounding box center [195, 145] width 189 height 12
click at [101, 137] on input "d. Create a detailed Work Breakdown Structure (WBS)" at bounding box center [101, 135] width 0 height 4
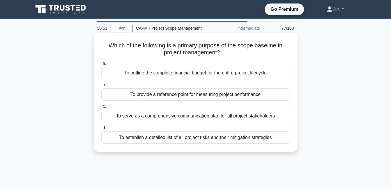
click at [157, 93] on div "To provide a reference point for measuring project performance" at bounding box center [195, 94] width 189 height 12
click at [101, 87] on input "b. To provide a reference point for measuring project performance" at bounding box center [101, 85] width 0 height 4
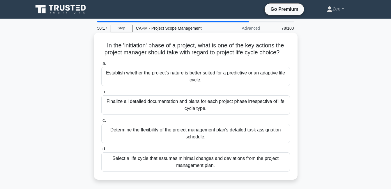
click at [160, 80] on div "Establish whether the project's nature is better suited for a predictive or an …" at bounding box center [195, 76] width 189 height 19
click at [101, 65] on input "a. Establish whether the project's nature is better suited for a predictive or …" at bounding box center [101, 64] width 0 height 4
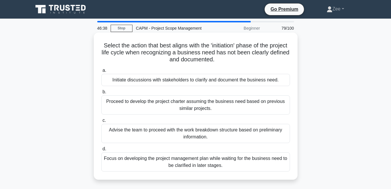
click at [179, 80] on div "Initiate discussions with stakeholders to clarify and document the business nee…" at bounding box center [195, 80] width 189 height 12
click at [101, 72] on input "a. Initiate discussions with stakeholders to clarify and document the business …" at bounding box center [101, 71] width 0 height 4
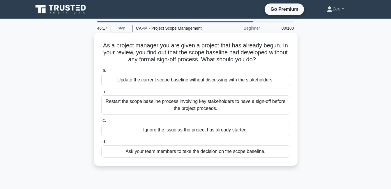
click at [155, 103] on div "Restart the scope baseline process involving key stakeholders to have a sign-of…" at bounding box center [195, 104] width 189 height 19
click at [101, 94] on input "b. Restart the scope baseline process involving key stakeholders to have a sign…" at bounding box center [101, 92] width 0 height 4
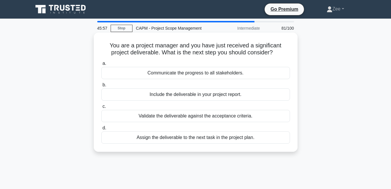
click at [187, 119] on div "Validate the deliverable against the acceptance criteria." at bounding box center [195, 116] width 189 height 12
click at [101, 109] on input "c. Validate the deliverable against the acceptance criteria." at bounding box center [101, 107] width 0 height 4
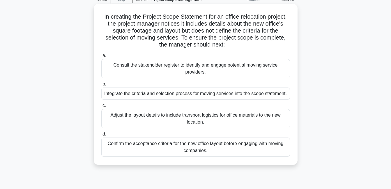
scroll to position [29, 0]
click at [157, 69] on div "Consult the stakeholder register to identify and engage potential moving servic…" at bounding box center [195, 68] width 189 height 19
drag, startPoint x: 157, startPoint y: 69, endPoint x: 154, endPoint y: 70, distance: 3.0
click at [154, 70] on div "Consult the stakeholder register to identify and engage potential moving servic…" at bounding box center [195, 68] width 189 height 19
click at [101, 57] on input "a. Consult the stakeholder register to identify and engage potential moving ser…" at bounding box center [101, 56] width 0 height 4
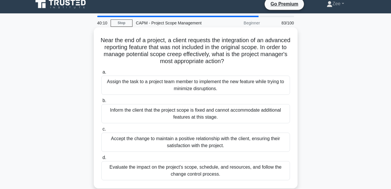
scroll to position [0, 0]
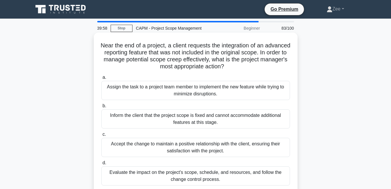
drag, startPoint x: 223, startPoint y: 53, endPoint x: 204, endPoint y: 80, distance: 32.8
click at [204, 80] on label "a. Assign the task to a project team member to implement the new feature while …" at bounding box center [195, 87] width 189 height 26
click at [101, 79] on input "a. Assign the task to a project team member to implement the new feature while …" at bounding box center [101, 78] width 0 height 4
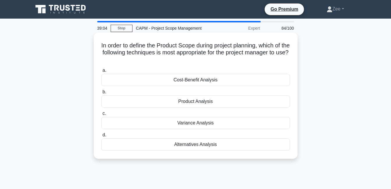
click at [198, 82] on div "Cost-Benefit Analysis" at bounding box center [195, 80] width 189 height 12
click at [101, 72] on input "a. Cost-Benefit Analysis" at bounding box center [101, 71] width 0 height 4
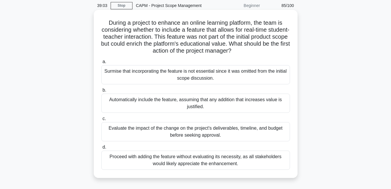
scroll to position [29, 0]
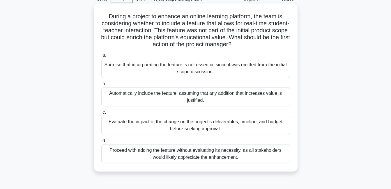
click at [220, 132] on div "Evaluate the impact of the change on the project's deliverables, timeline, and …" at bounding box center [195, 125] width 189 height 19
click at [101, 114] on input "c. Evaluate the impact of the change on the project's deliverables, timeline, a…" at bounding box center [101, 113] width 0 height 4
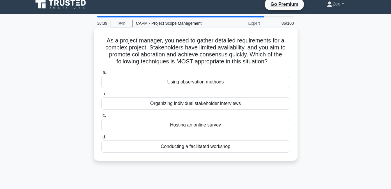
scroll to position [0, 0]
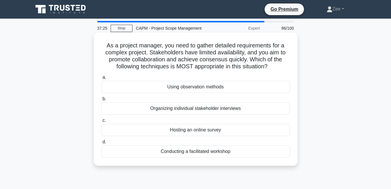
click at [195, 128] on div "Hosting an online survey" at bounding box center [195, 130] width 189 height 12
click at [101, 123] on input "c. Hosting an online survey" at bounding box center [101, 121] width 0 height 4
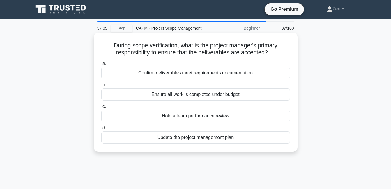
click at [177, 73] on div "Confirm deliverables meet requirements documentation" at bounding box center [195, 73] width 189 height 12
click at [101, 65] on input "a. Confirm deliverables meet requirements documentation" at bounding box center [101, 64] width 0 height 4
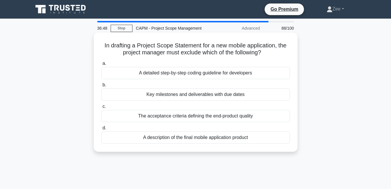
click at [186, 74] on div "A detailed step-by-step coding guideline for developers" at bounding box center [195, 73] width 189 height 12
click at [101, 65] on input "a. A detailed step-by-step coding guideline for developers" at bounding box center [101, 64] width 0 height 4
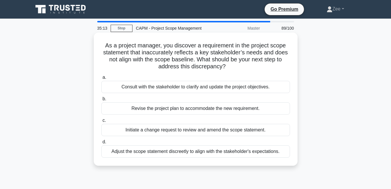
click at [150, 88] on div "Consult with the stakeholder to clarify and update the project objectives." at bounding box center [195, 87] width 189 height 12
click at [101, 79] on input "a. Consult with the stakeholder to clarify and update the project objectives." at bounding box center [101, 78] width 0 height 4
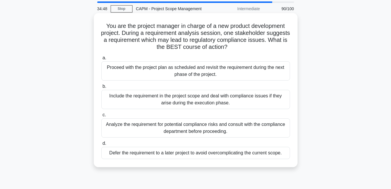
scroll to position [29, 0]
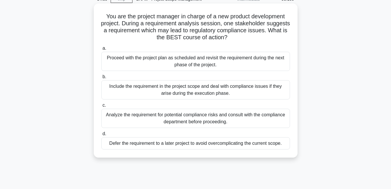
click at [195, 121] on div "Analyze the requirement for potential compliance risks and consult with the com…" at bounding box center [195, 118] width 189 height 19
click at [101, 107] on input "c. Analyze the requirement for potential compliance risks and consult with the …" at bounding box center [101, 106] width 0 height 4
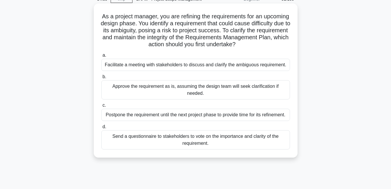
scroll to position [0, 0]
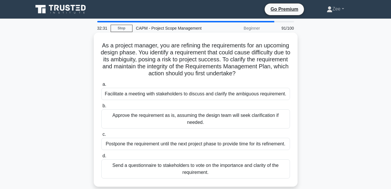
click at [184, 95] on div "Facilitate a meeting with stakeholders to discuss and clarify the ambiguous req…" at bounding box center [195, 94] width 189 height 12
click at [101, 86] on input "a. Facilitate a meeting with stakeholders to discuss and clarify the ambiguous …" at bounding box center [101, 85] width 0 height 4
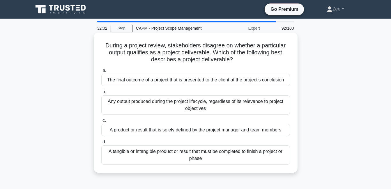
click at [160, 158] on div "A tangible or intangible product or result that must be completed to finish a p…" at bounding box center [195, 155] width 189 height 19
click at [101, 144] on input "d. A tangible or intangible product or result that must be completed to finish …" at bounding box center [101, 142] width 0 height 4
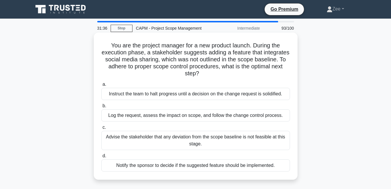
click at [140, 115] on div "Log the request, assess the impact on scope, and follow the change control proc…" at bounding box center [195, 115] width 189 height 12
click at [101, 108] on input "b. Log the request, assess the impact on scope, and follow the change control p…" at bounding box center [101, 106] width 0 height 4
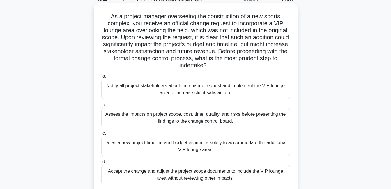
scroll to position [58, 0]
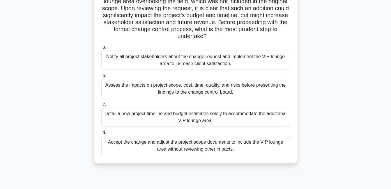
click at [137, 95] on div "Assess the impacts on project scope, cost, time, quality, and risks before pres…" at bounding box center [195, 88] width 189 height 19
click at [101, 78] on input "b. Assess the impacts on project scope, cost, time, quality, and risks before p…" at bounding box center [101, 76] width 0 height 4
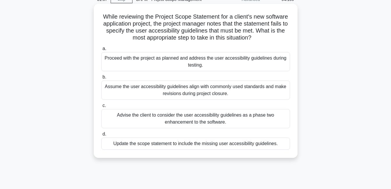
scroll to position [0, 0]
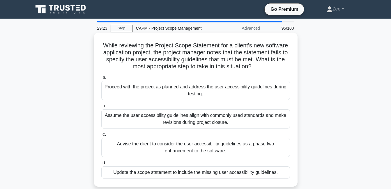
click at [246, 151] on div "Advise the client to consider the user accessibility guidelines as a phase two …" at bounding box center [195, 147] width 189 height 19
click at [101, 136] on input "c. Advise the client to consider the user accessibility guidelines as a phase t…" at bounding box center [101, 135] width 0 height 4
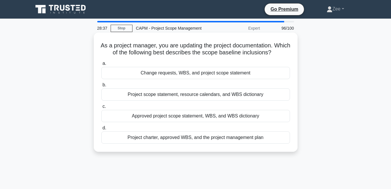
click at [207, 119] on div "Approved project scope statement, WBS, and WBS dictionary" at bounding box center [195, 116] width 189 height 12
click at [101, 109] on input "c. Approved project scope statement, WBS, and WBS dictionary" at bounding box center [101, 107] width 0 height 4
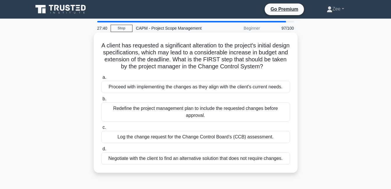
click at [184, 143] on div "Log the change request for the Change Control Board's (CCB) assessment." at bounding box center [195, 137] width 189 height 12
click at [101, 130] on input "c. Log the change request for the Change Control Board's (CCB) assessment." at bounding box center [101, 128] width 0 height 4
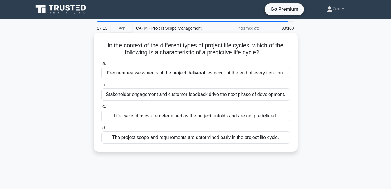
click at [199, 141] on div "The project scope and requirements are determined early in the project life cyc…" at bounding box center [195, 138] width 189 height 12
click at [101, 130] on input "d. The project scope and requirements are determined early in the project life …" at bounding box center [101, 128] width 0 height 4
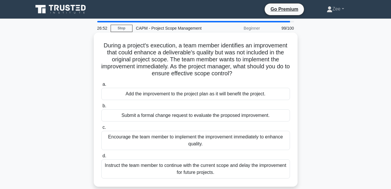
click at [170, 115] on div "Submit a formal change request to evaluate the proposed improvement." at bounding box center [195, 115] width 189 height 12
click at [101, 108] on input "b. Submit a formal change request to evaluate the proposed improvement." at bounding box center [101, 106] width 0 height 4
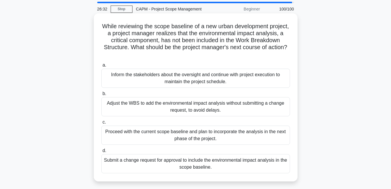
scroll to position [29, 0]
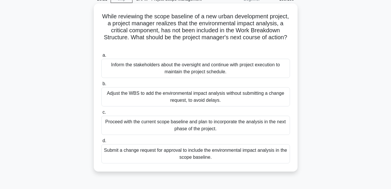
click at [214, 159] on div "Submit a change request for approval to include the environmental impact analys…" at bounding box center [195, 153] width 189 height 19
click at [101, 143] on input "d. Submit a change request for approval to include the environmental impact ana…" at bounding box center [101, 141] width 0 height 4
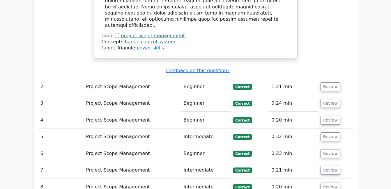
scroll to position [786, 0]
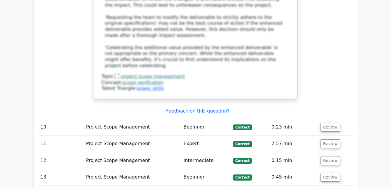
scroll to position [1281, 0]
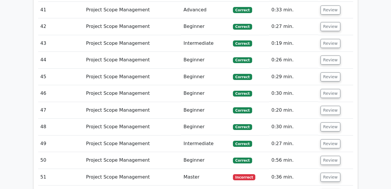
scroll to position [2212, 0]
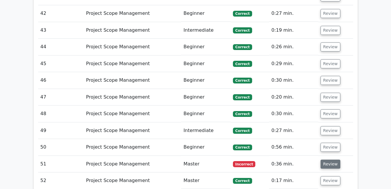
click at [322, 160] on button "Review" at bounding box center [330, 164] width 20 height 9
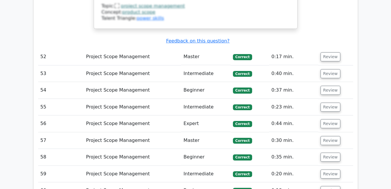
scroll to position [2619, 0]
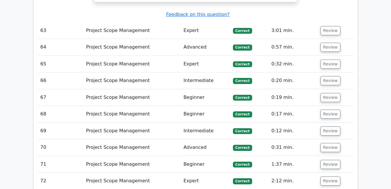
scroll to position [3143, 0]
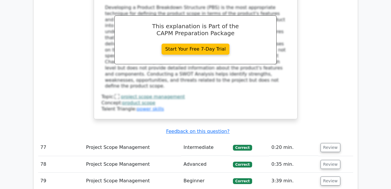
scroll to position [3522, 0]
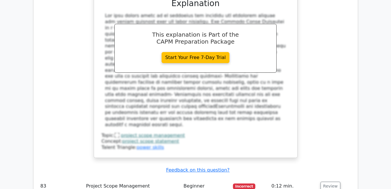
scroll to position [3871, 0]
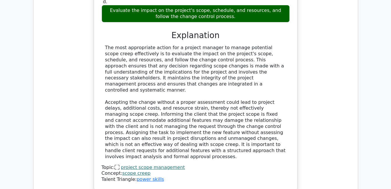
scroll to position [4220, 0]
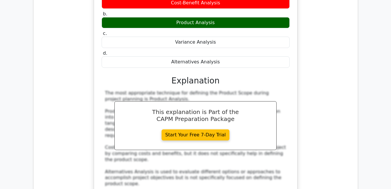
scroll to position [4540, 0]
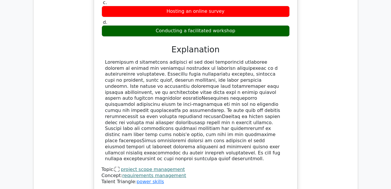
scroll to position [4889, 0]
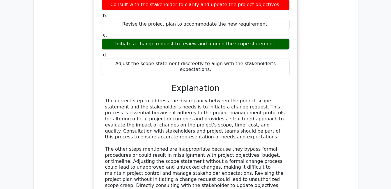
scroll to position [5239, 0]
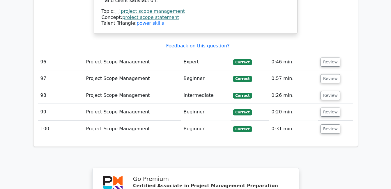
scroll to position [5832, 0]
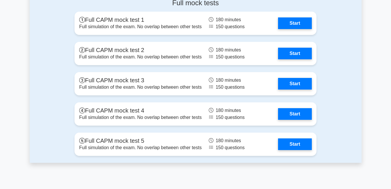
scroll to position [1650, 0]
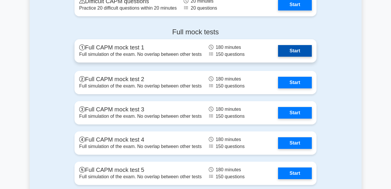
click at [286, 57] on link "Start" at bounding box center [295, 51] width 34 height 12
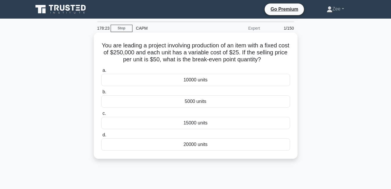
click at [201, 103] on div "5000 units" at bounding box center [195, 101] width 189 height 12
click at [101, 94] on input "b. 5000 units" at bounding box center [101, 92] width 0 height 4
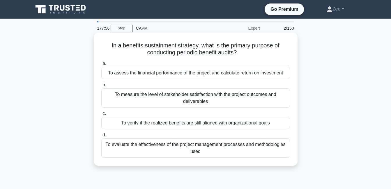
click at [157, 123] on div "To verify if the realized benefits are still aligned with organizational goals" at bounding box center [195, 123] width 189 height 12
click at [101, 116] on input "c. To verify if the realized benefits are still aligned with organizational goa…" at bounding box center [101, 114] width 0 height 4
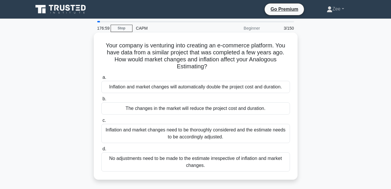
click at [165, 140] on div "Inflation and market changes need to be thoroughly considered and the estimate …" at bounding box center [195, 133] width 189 height 19
click at [101, 123] on input "c. Inflation and market changes need to be thoroughly considered and the estima…" at bounding box center [101, 121] width 0 height 4
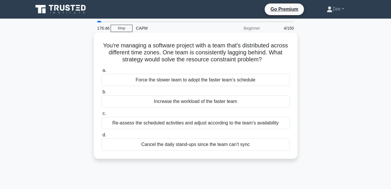
click at [186, 127] on div "Re-assess the scheduled activities and adjust according to the team’s availabil…" at bounding box center [195, 123] width 189 height 12
click at [101, 116] on input "c. Re-assess the scheduled activities and adjust according to the team’s availa…" at bounding box center [101, 114] width 0 height 4
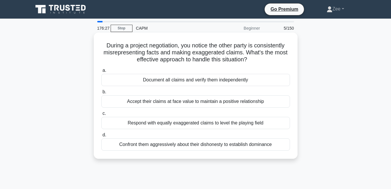
click at [190, 79] on div "Document all claims and verify them independently" at bounding box center [195, 80] width 189 height 12
click at [101, 72] on input "a. Document all claims and verify them independently" at bounding box center [101, 71] width 0 height 4
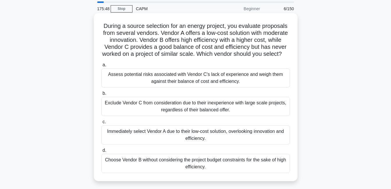
scroll to position [29, 0]
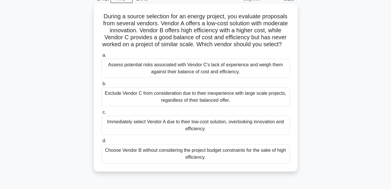
click at [136, 76] on div "Assess potential risks associated with Vendor C's lack of experience and weigh …" at bounding box center [195, 68] width 189 height 19
click at [101, 57] on input "a. Assess potential risks associated with Vendor C's lack of experience and wei…" at bounding box center [101, 56] width 0 height 4
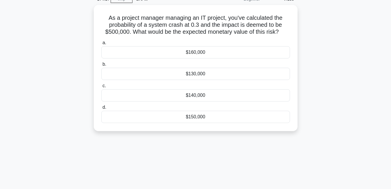
scroll to position [0, 0]
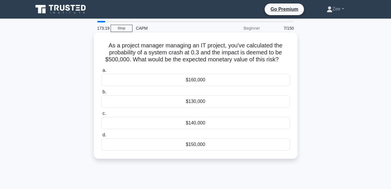
click at [215, 145] on div "$150,000" at bounding box center [195, 145] width 189 height 12
click at [101, 137] on input "d. $150,000" at bounding box center [101, 135] width 0 height 4
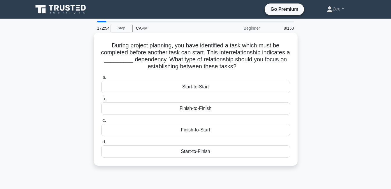
click at [180, 130] on div "Finish-to-Start" at bounding box center [195, 130] width 189 height 12
click at [101, 123] on input "c. Finish-to-Start" at bounding box center [101, 121] width 0 height 4
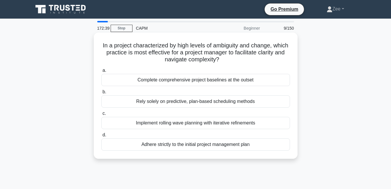
click at [219, 125] on div "Implement rolling wave planning with iterative refinements" at bounding box center [195, 123] width 189 height 12
click at [101, 116] on input "c. Implement rolling wave planning with iterative refinements" at bounding box center [101, 114] width 0 height 4
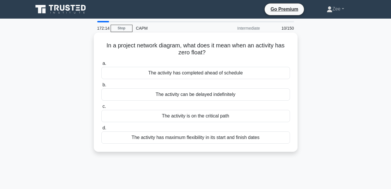
click at [193, 117] on div "The activity is on the critical path" at bounding box center [195, 116] width 189 height 12
click at [101, 109] on input "c. The activity is on the critical path" at bounding box center [101, 107] width 0 height 4
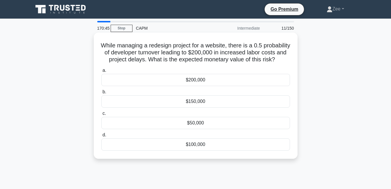
click at [209, 151] on div "$100,000" at bounding box center [195, 145] width 189 height 12
click at [101, 137] on input "d. $100,000" at bounding box center [101, 135] width 0 height 4
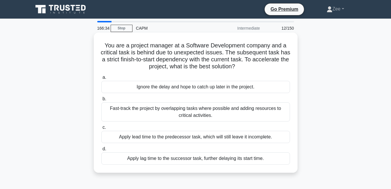
click at [224, 108] on div "Fast-track the project by overlapping tasks where possible and adding resources…" at bounding box center [195, 111] width 189 height 19
click at [101, 101] on input "b. Fast-track the project by overlapping tasks where possible and adding resour…" at bounding box center [101, 99] width 0 height 4
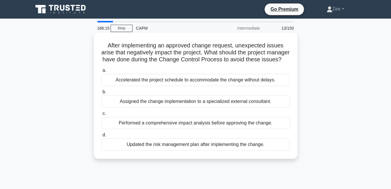
click at [168, 129] on div "Performed a comprehensive impact analysis before approving the change." at bounding box center [195, 123] width 189 height 12
click at [101, 116] on input "c. Performed a comprehensive impact analysis before approving the change." at bounding box center [101, 114] width 0 height 4
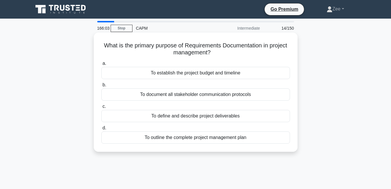
click at [192, 117] on div "To define and describe project deliverables" at bounding box center [195, 116] width 189 height 12
drag, startPoint x: 192, startPoint y: 117, endPoint x: 177, endPoint y: 119, distance: 15.6
click at [177, 119] on div "To define and describe project deliverables" at bounding box center [195, 116] width 189 height 12
click at [101, 109] on input "c. To define and describe project deliverables" at bounding box center [101, 107] width 0 height 4
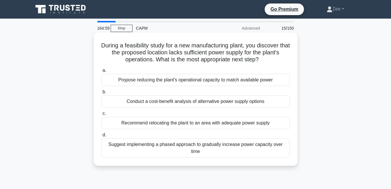
click at [176, 104] on div "Conduct a cost-benefit analysis of alternative power supply options" at bounding box center [195, 101] width 189 height 12
click at [101, 94] on input "b. Conduct a cost-benefit analysis of alternative power supply options" at bounding box center [101, 92] width 0 height 4
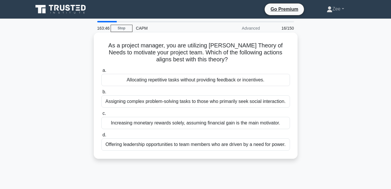
click at [172, 145] on div "Offering leadership opportunities to team members who are driven by a need for …" at bounding box center [195, 145] width 189 height 12
click at [101, 137] on input "d. Offering leadership opportunities to team members who are driven by a need f…" at bounding box center [101, 135] width 0 height 4
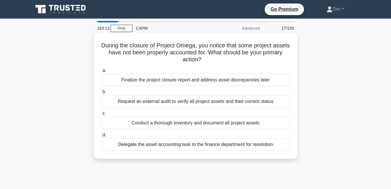
click at [267, 125] on div "Conduct a thorough inventory and document all project assets" at bounding box center [195, 123] width 189 height 12
click at [101, 116] on input "c. Conduct a thorough inventory and document all project assets" at bounding box center [101, 114] width 0 height 4
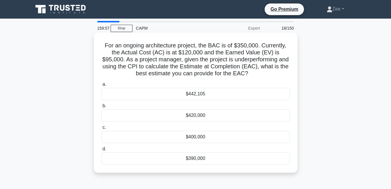
click at [231, 93] on div "$442,105" at bounding box center [195, 94] width 189 height 12
click at [101, 86] on input "a. $442,105" at bounding box center [101, 85] width 0 height 4
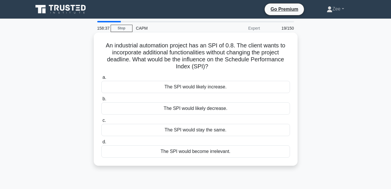
click at [190, 107] on div "The SPI would likely decrease." at bounding box center [195, 108] width 189 height 12
click at [101, 101] on input "b. The SPI would likely decrease." at bounding box center [101, 99] width 0 height 4
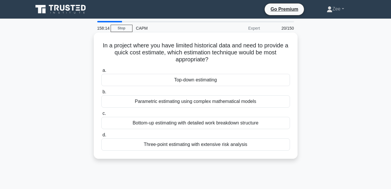
click at [187, 104] on div "Parametric estimating using complex mathematical models" at bounding box center [195, 101] width 189 height 12
click at [101, 94] on input "b. Parametric estimating using complex mathematical models" at bounding box center [101, 92] width 0 height 4
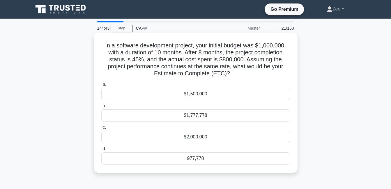
click at [201, 160] on div "977,778" at bounding box center [195, 159] width 189 height 12
click at [101, 151] on input "d. 977,778" at bounding box center [101, 149] width 0 height 4
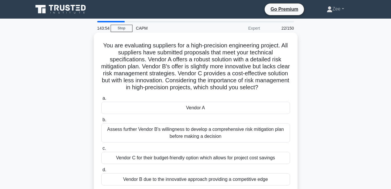
scroll to position [29, 0]
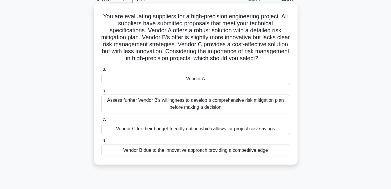
click at [192, 79] on div "Vendor A" at bounding box center [195, 79] width 189 height 12
drag, startPoint x: 192, startPoint y: 79, endPoint x: 163, endPoint y: 84, distance: 29.2
click at [163, 84] on div "Vendor A" at bounding box center [195, 79] width 189 height 12
click at [101, 71] on input "a. Vendor A" at bounding box center [101, 70] width 0 height 4
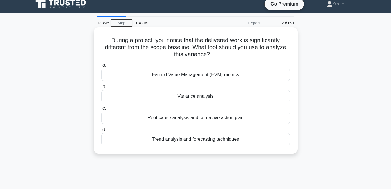
scroll to position [0, 0]
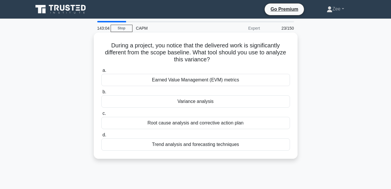
click at [206, 103] on div "Variance analysis" at bounding box center [195, 101] width 189 height 12
click at [101, 94] on input "b. Variance analysis" at bounding box center [101, 92] width 0 height 4
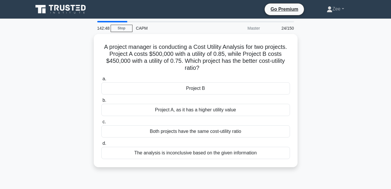
click at [116, 33] on div "142:48 Stop CAPM Master 24/150" at bounding box center [196, 28] width 204 height 12
click at [120, 28] on link "Stop" at bounding box center [122, 28] width 22 height 7
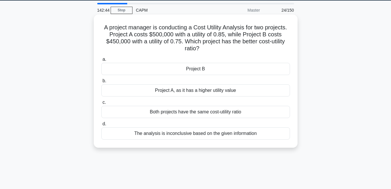
scroll to position [29, 0]
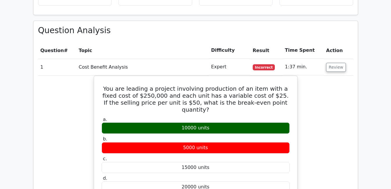
scroll to position [669, 0]
